Goal: Information Seeking & Learning: Learn about a topic

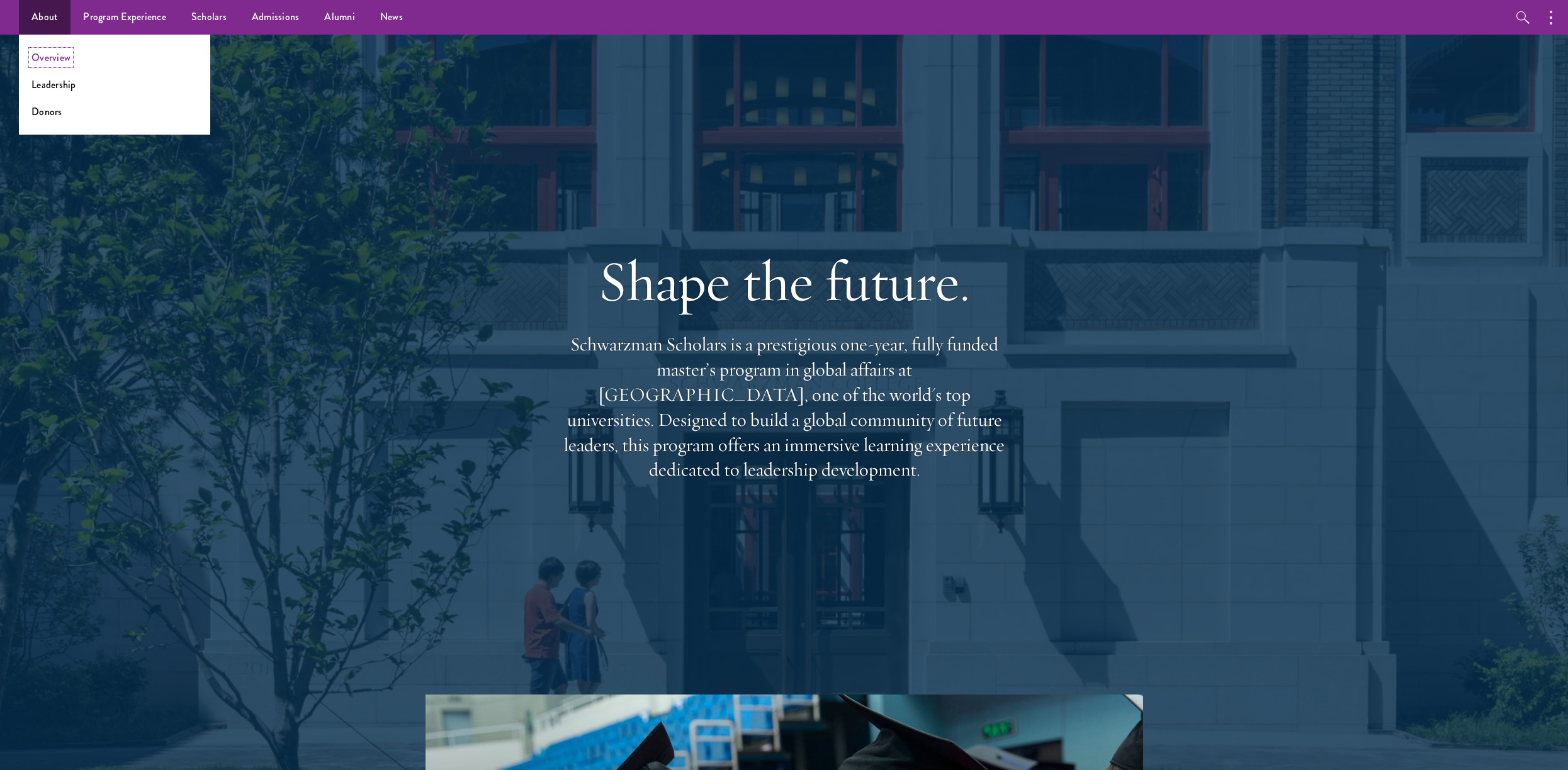
click at [55, 64] on link "Overview" at bounding box center [51, 58] width 39 height 14
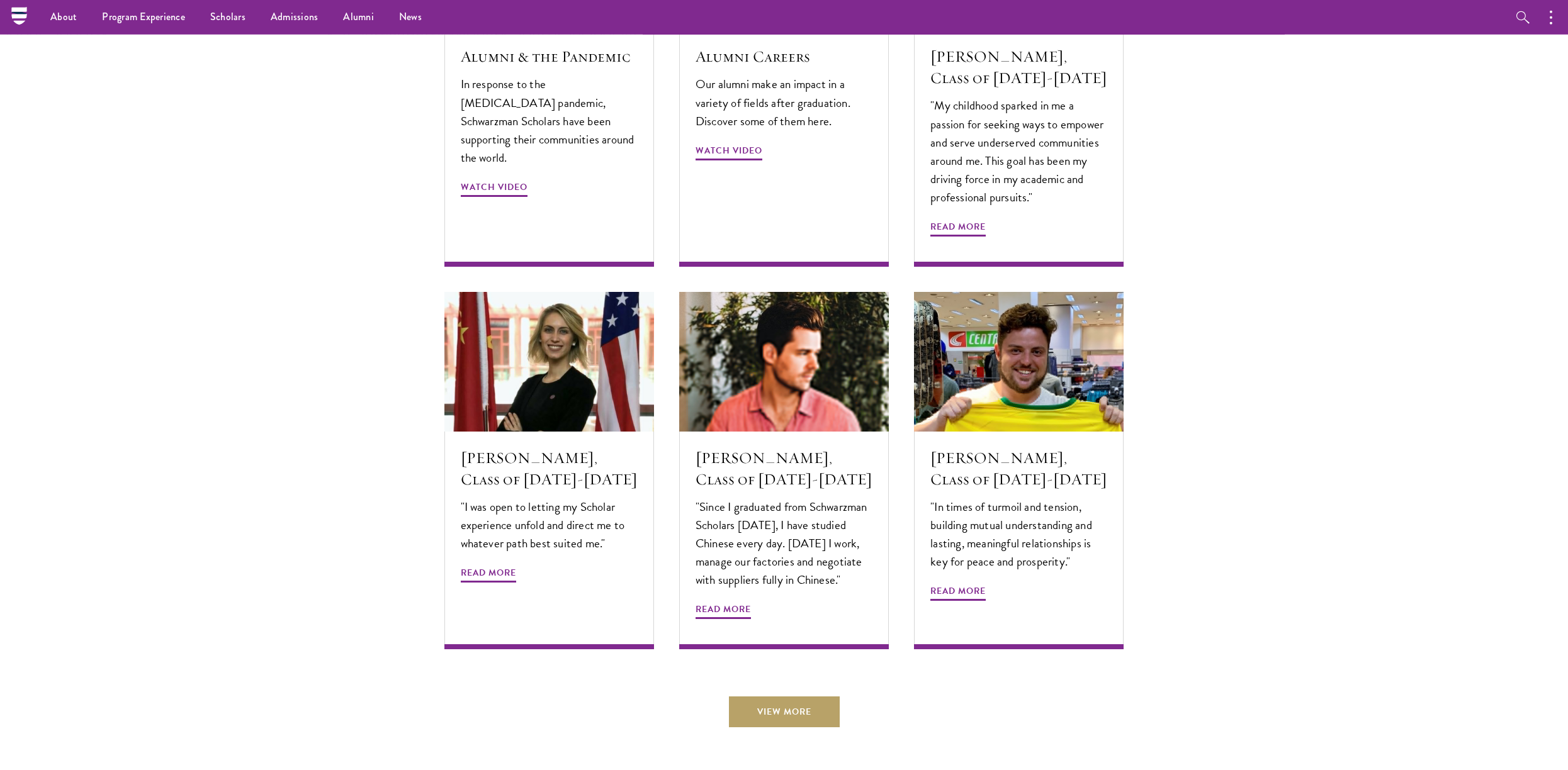
scroll to position [3973, 0]
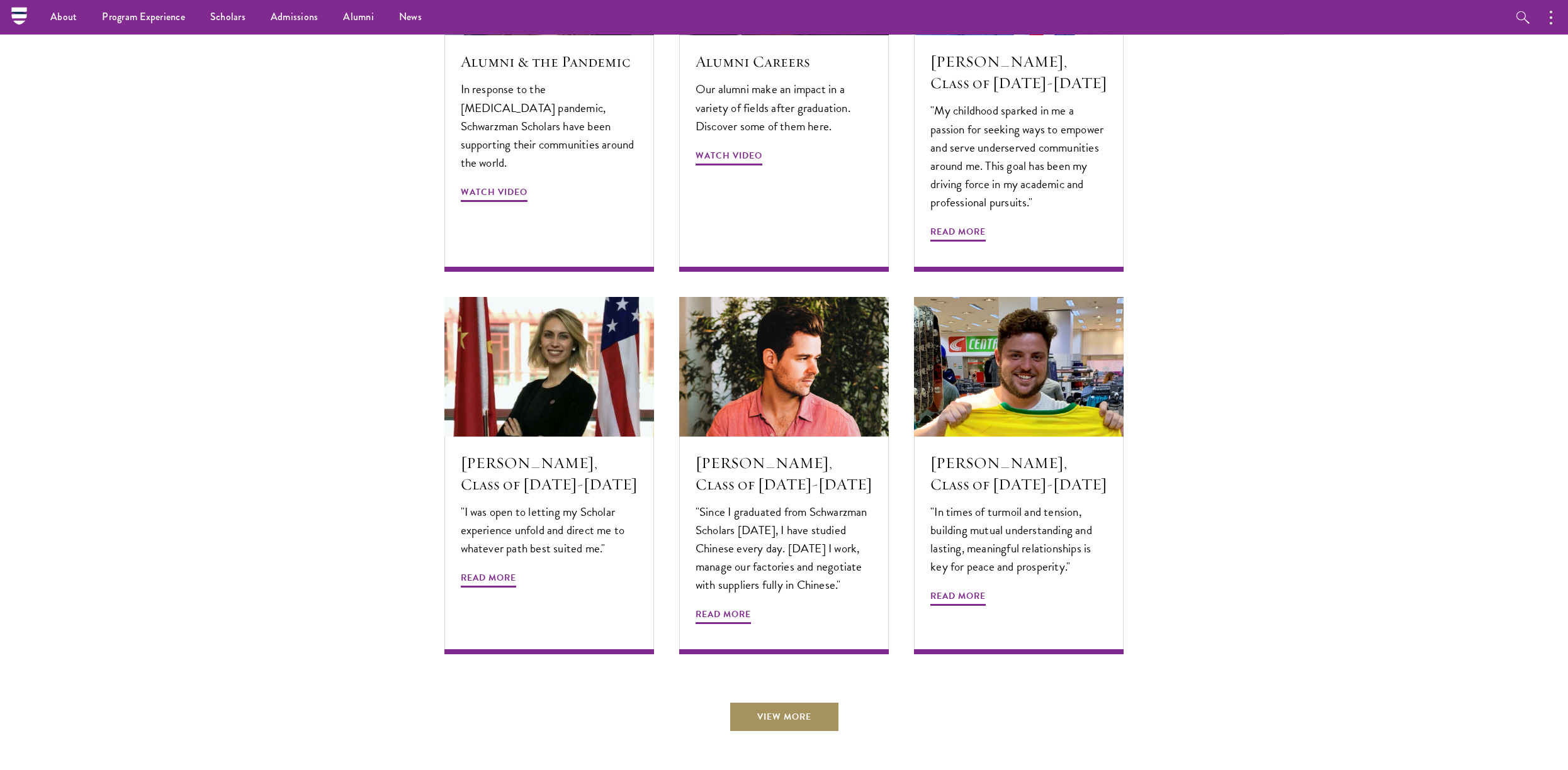
click at [798, 702] on link "View More" at bounding box center [785, 717] width 111 height 31
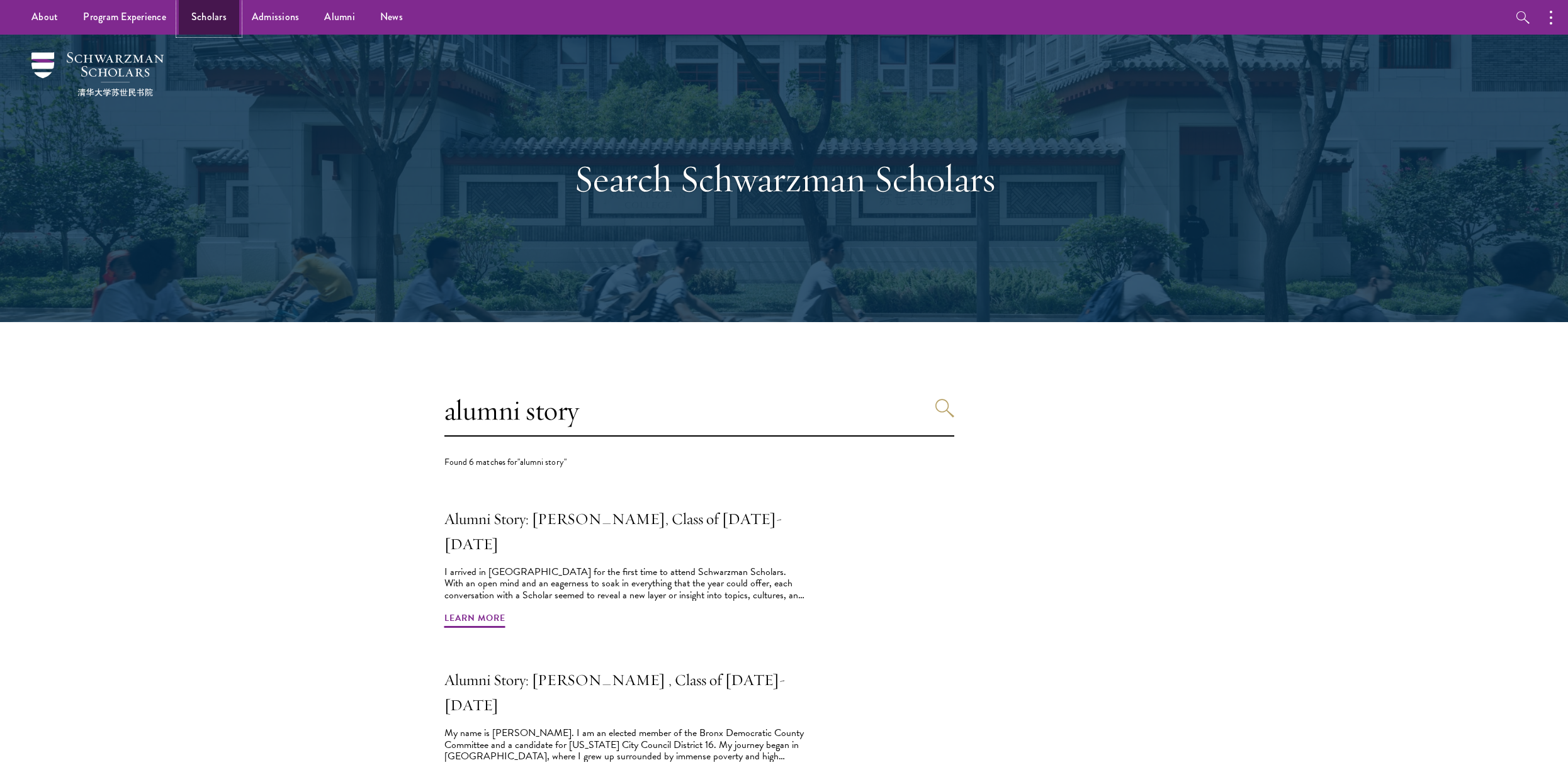
click at [215, 22] on link "Scholars" at bounding box center [208, 17] width 60 height 35
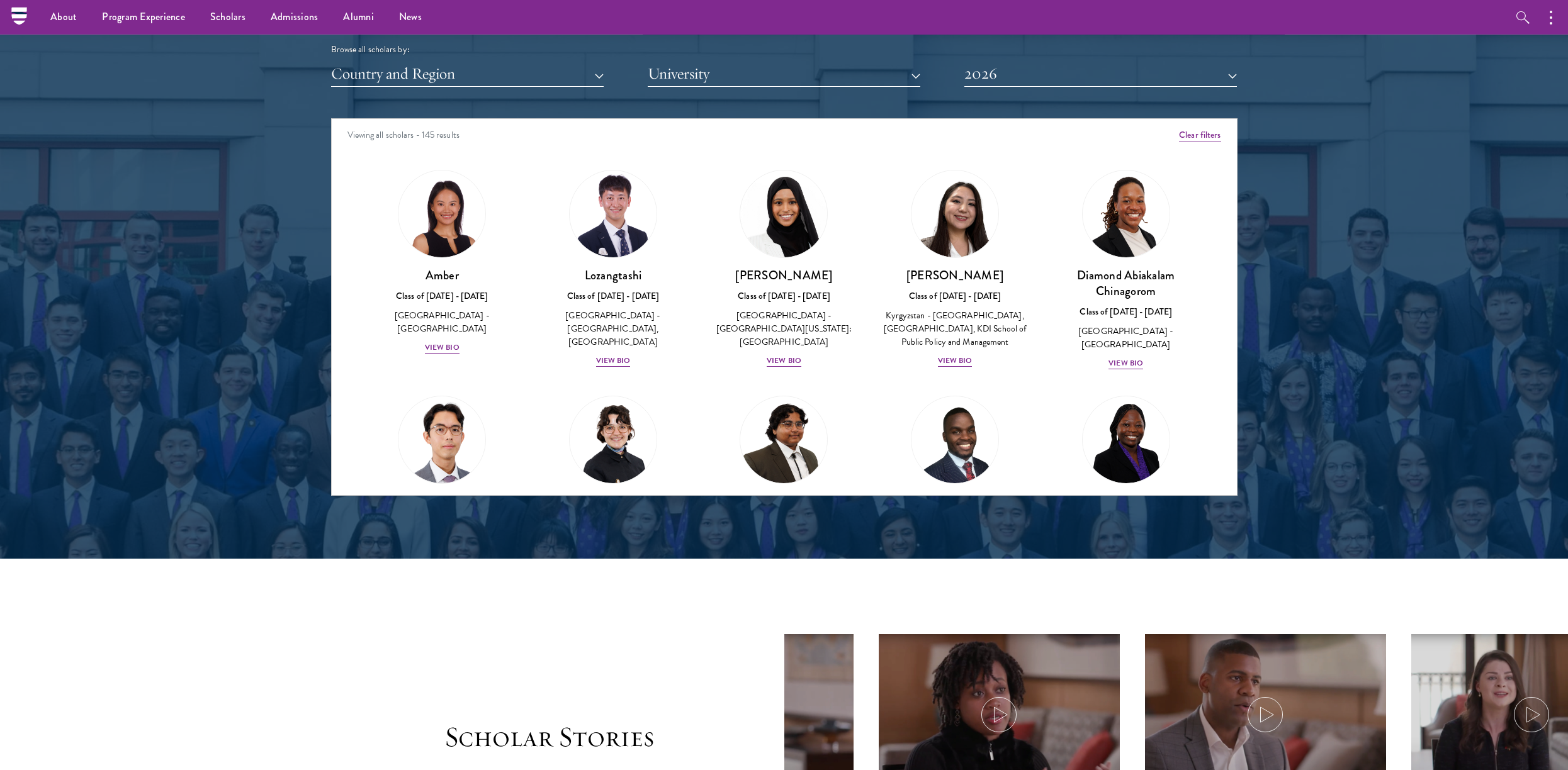
scroll to position [1526, 0]
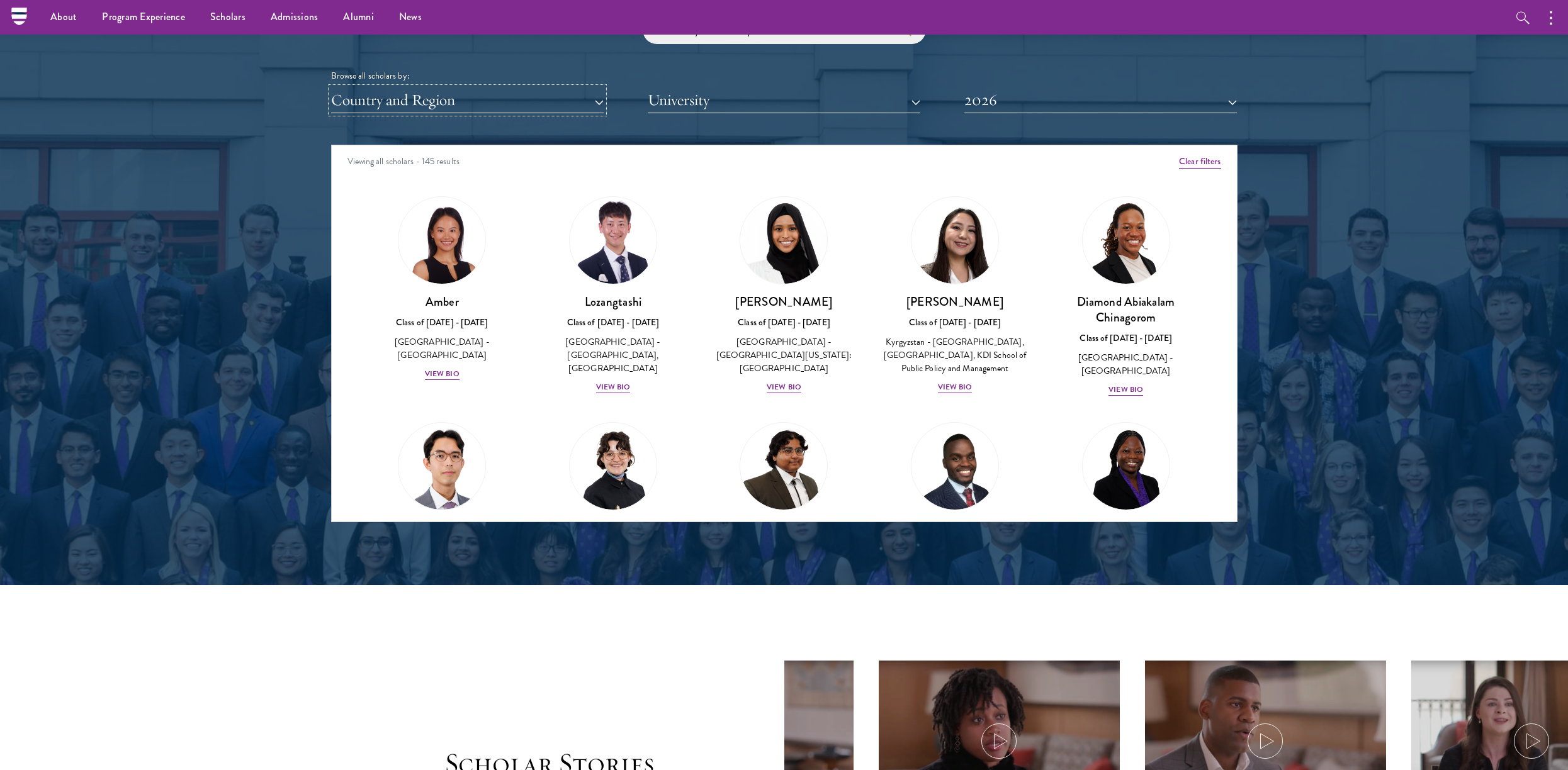
click at [491, 103] on button "Country and Region" at bounding box center [467, 100] width 273 height 26
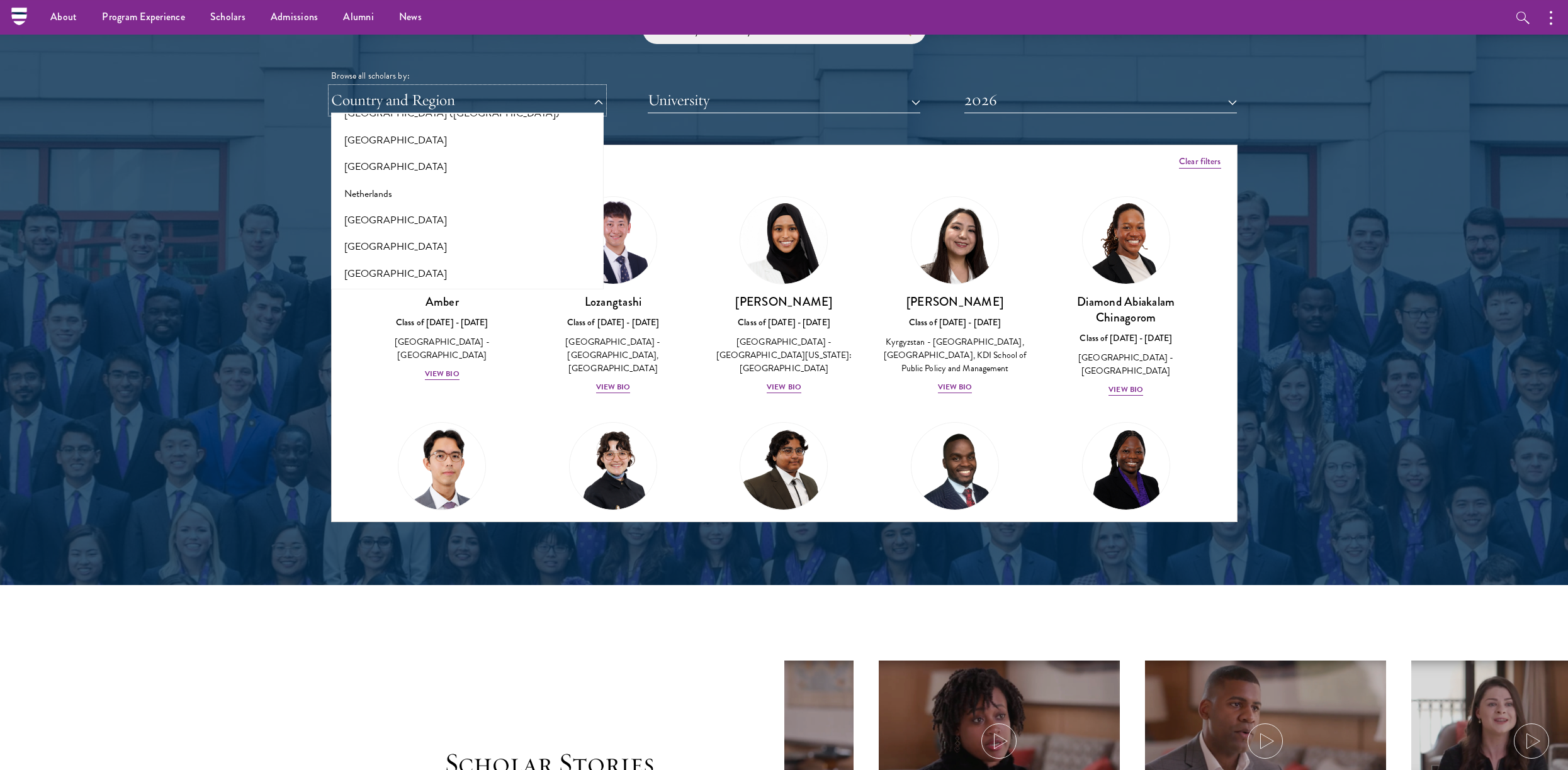
scroll to position [1644, 0]
click at [438, 255] on button "[GEOGRAPHIC_DATA]" at bounding box center [468, 252] width 265 height 27
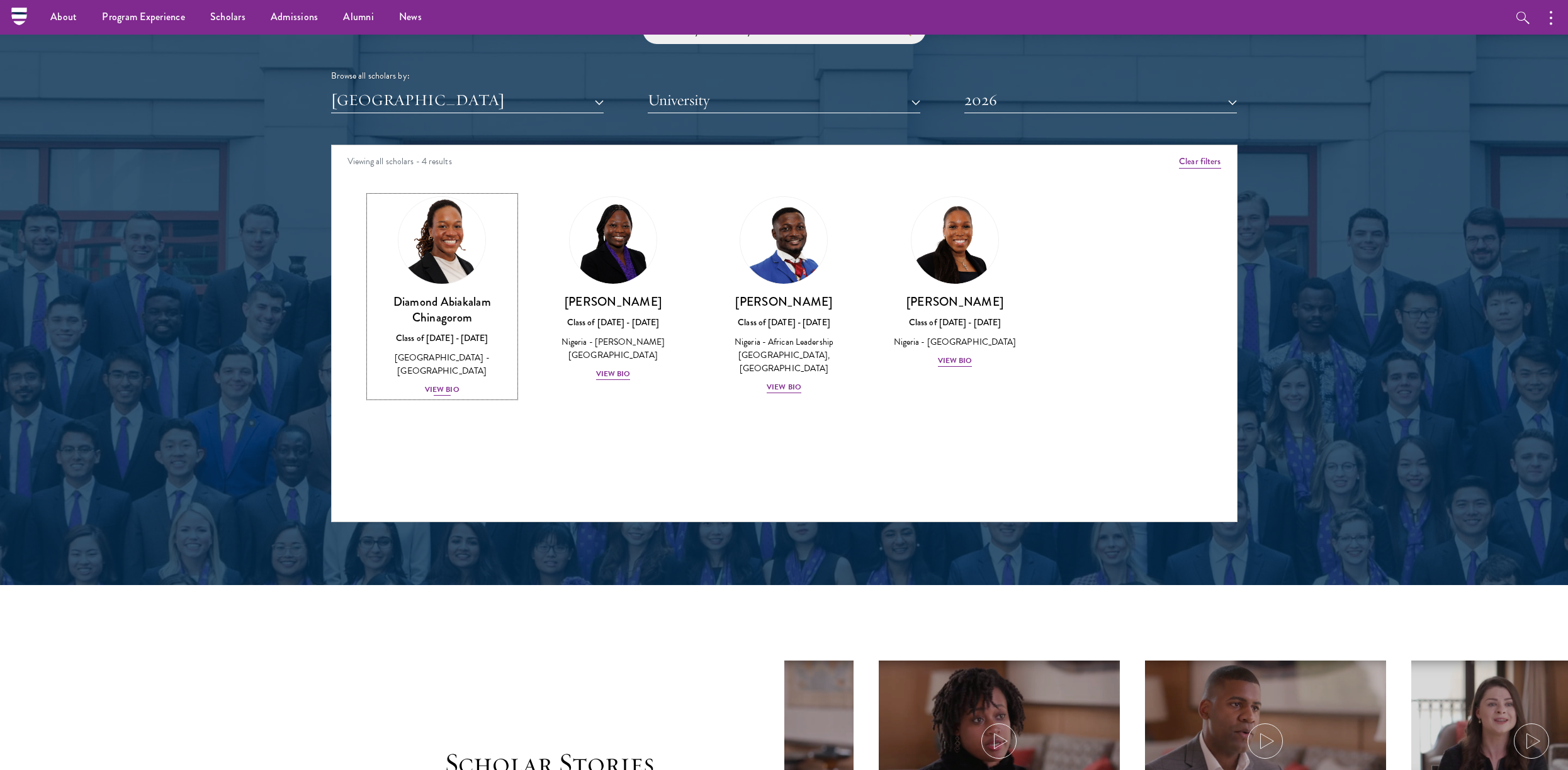
click at [437, 384] on div "View Bio" at bounding box center [442, 390] width 35 height 12
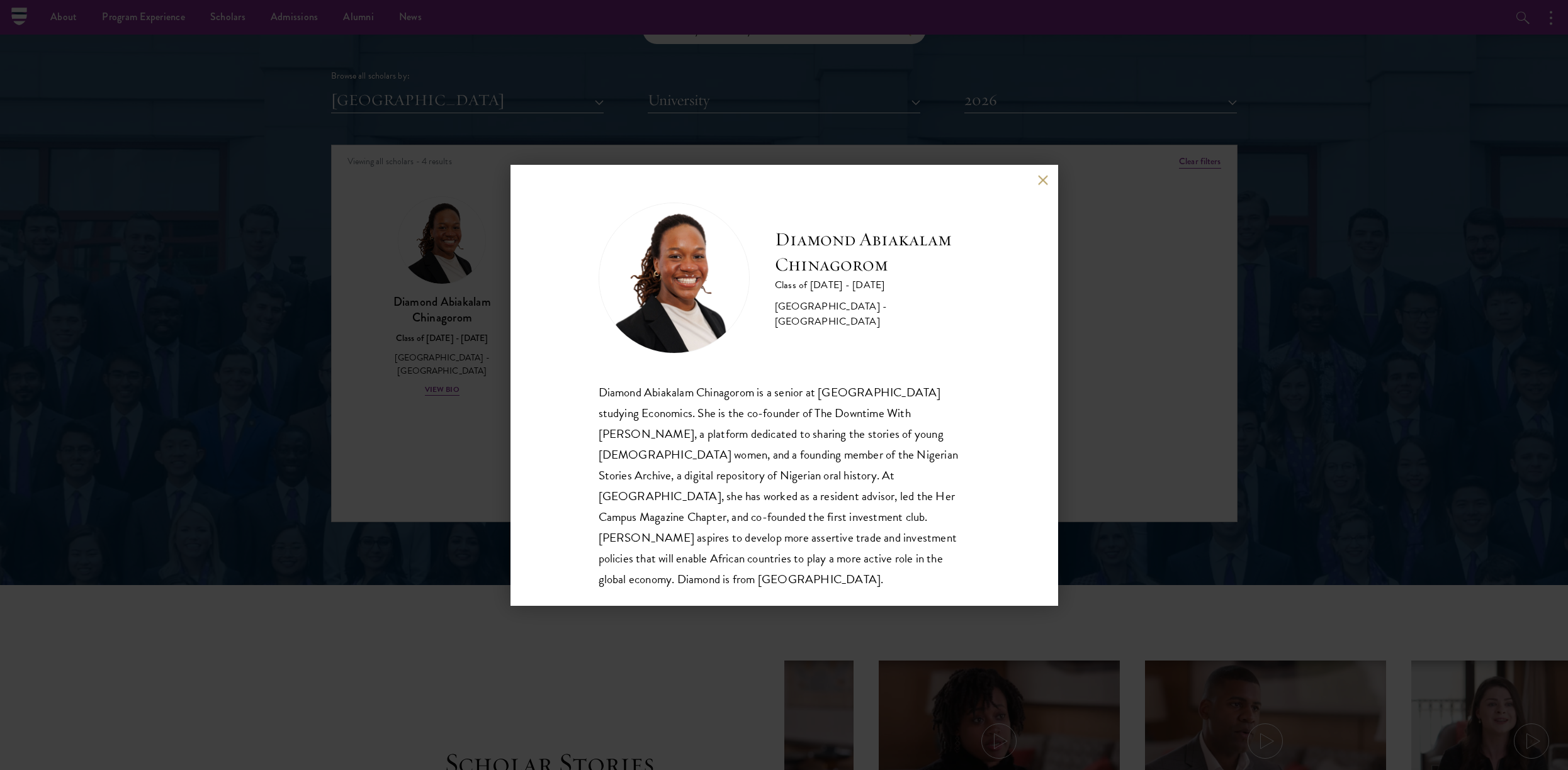
drag, startPoint x: 1044, startPoint y: 181, endPoint x: 1017, endPoint y: 195, distance: 30.4
click at [1043, 182] on button at bounding box center [1043, 179] width 10 height 10
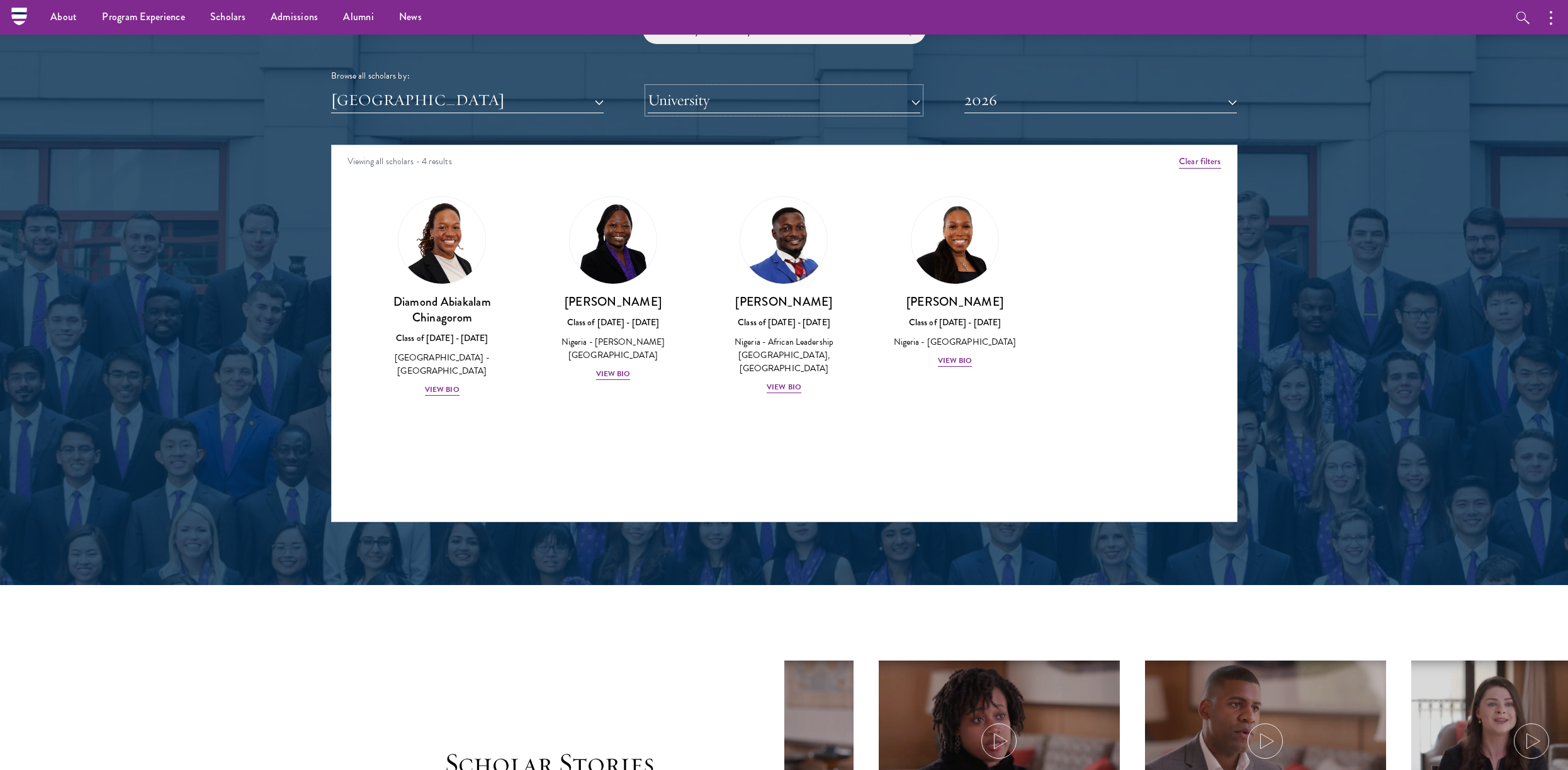
click at [712, 96] on button "University" at bounding box center [784, 100] width 273 height 26
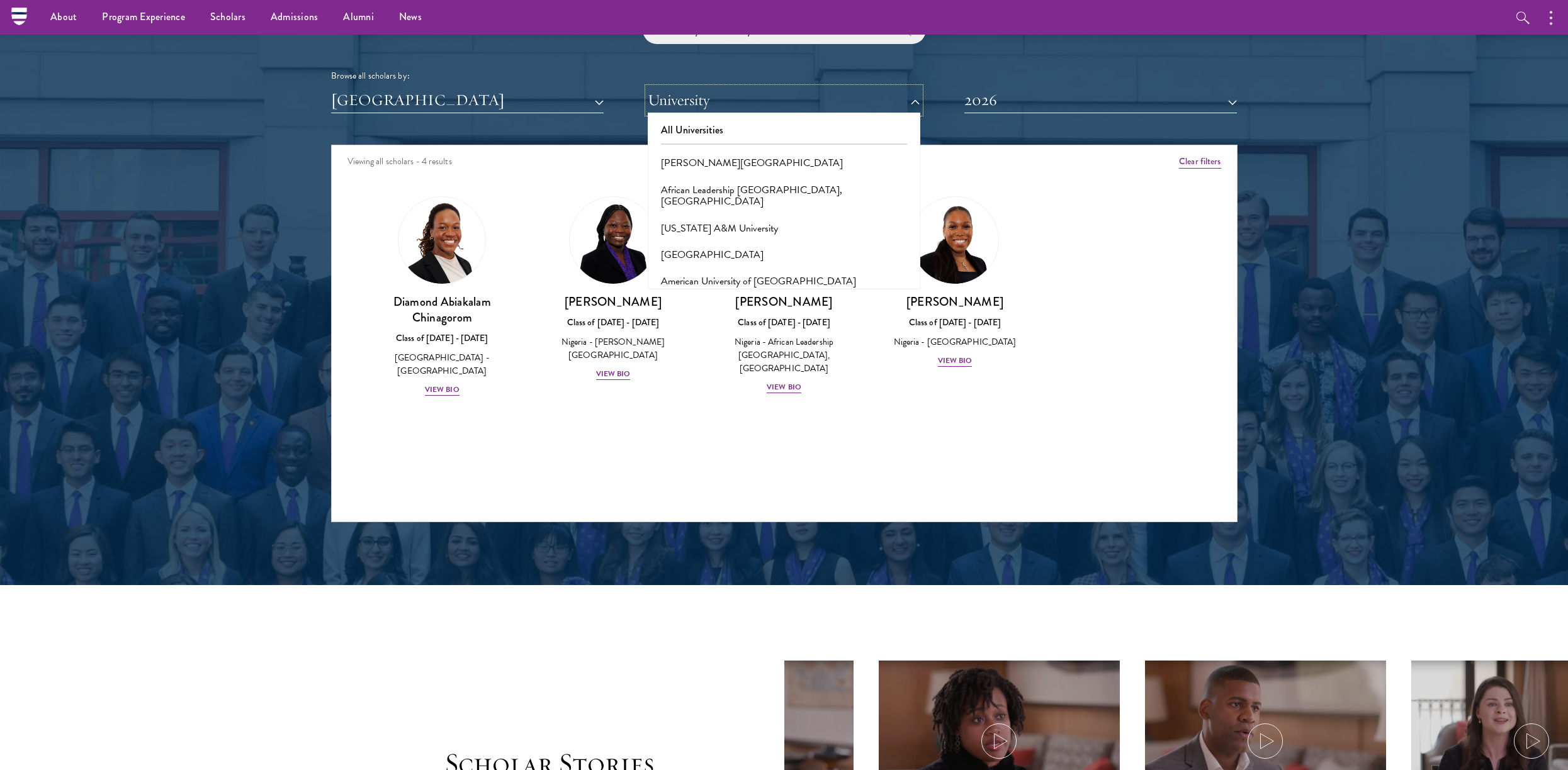
click at [717, 94] on button "University" at bounding box center [784, 100] width 273 height 26
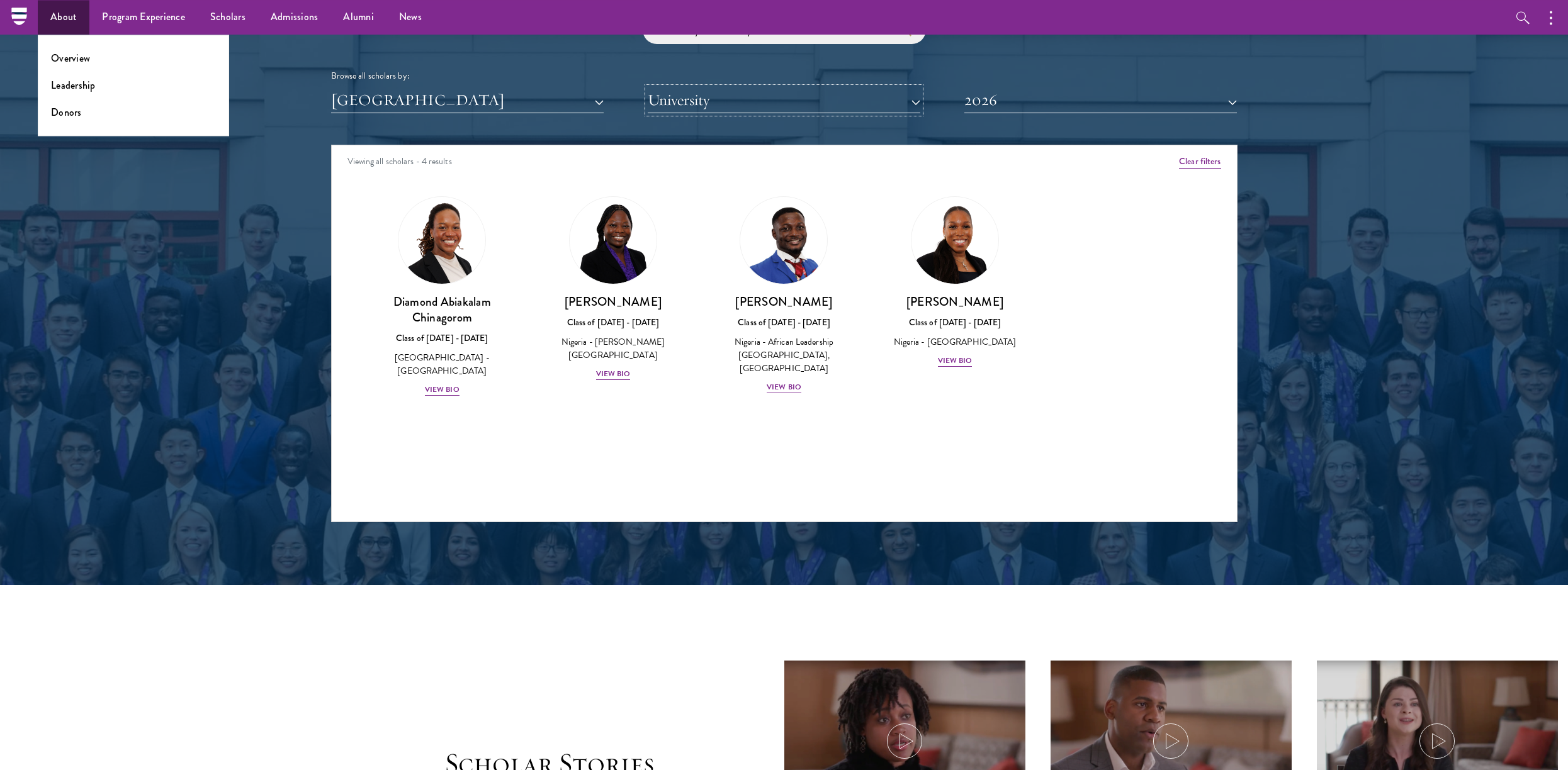
scroll to position [1526, 0]
